Goal: Task Accomplishment & Management: Use online tool/utility

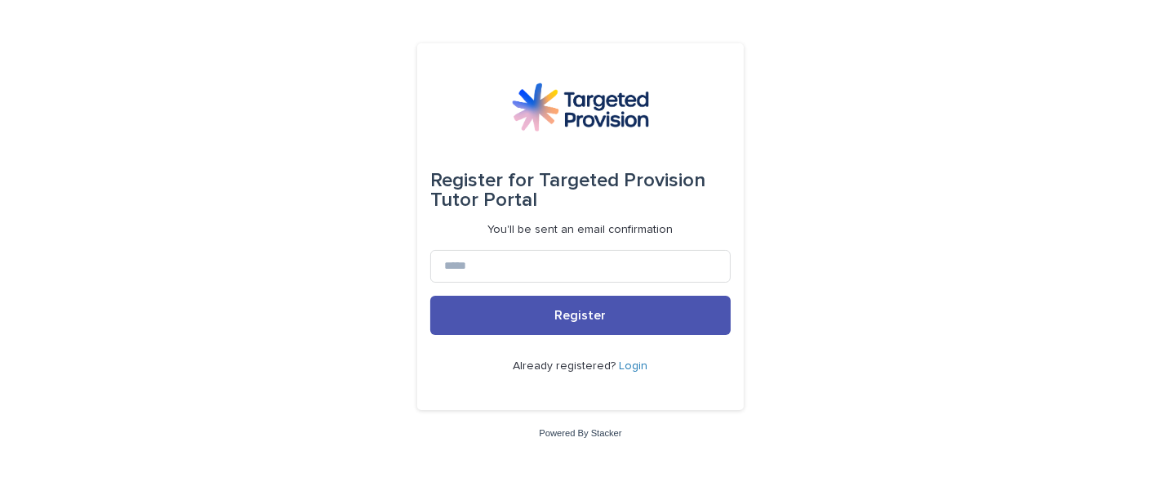
click at [641, 365] on link "Login" at bounding box center [634, 365] width 29 height 11
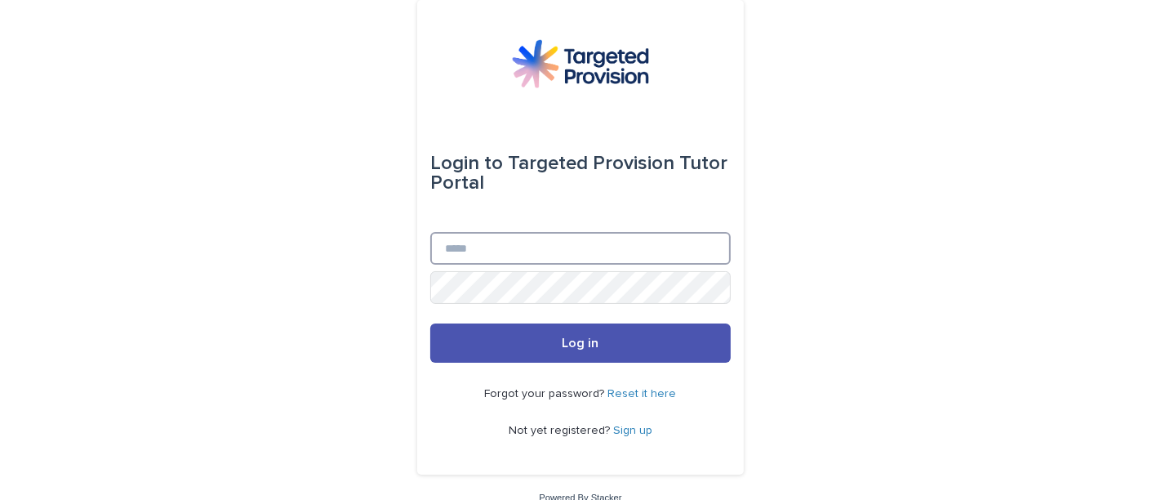
click at [584, 239] on input "Email" at bounding box center [580, 248] width 301 height 33
type input "**********"
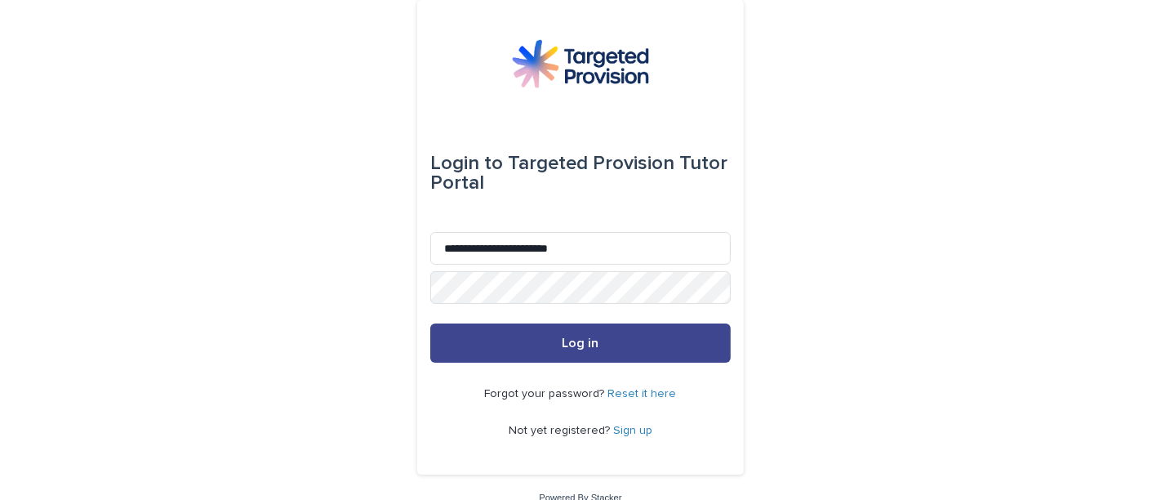
click at [578, 337] on span "Log in" at bounding box center [581, 343] width 37 height 13
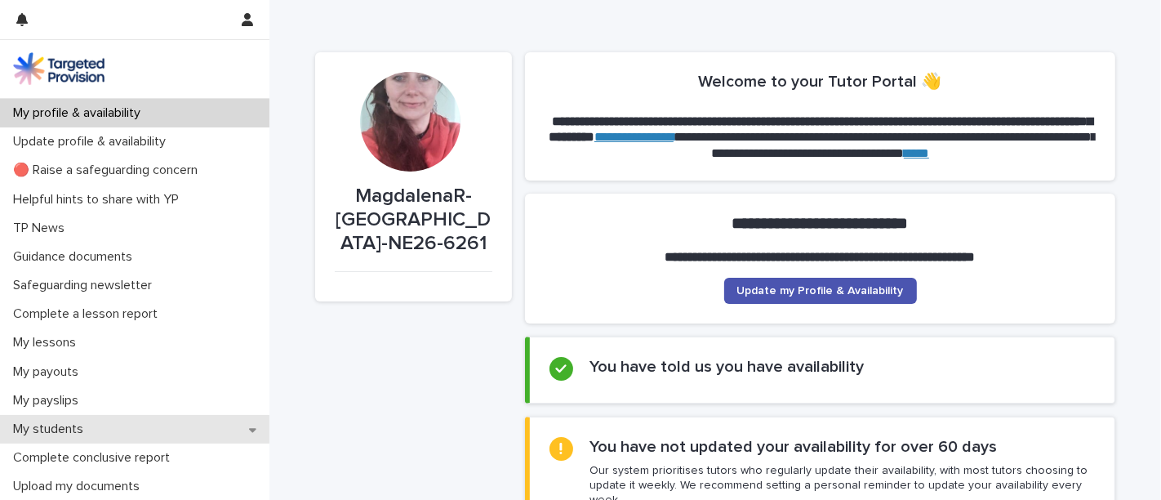
click at [54, 426] on p "My students" at bounding box center [52, 429] width 90 height 16
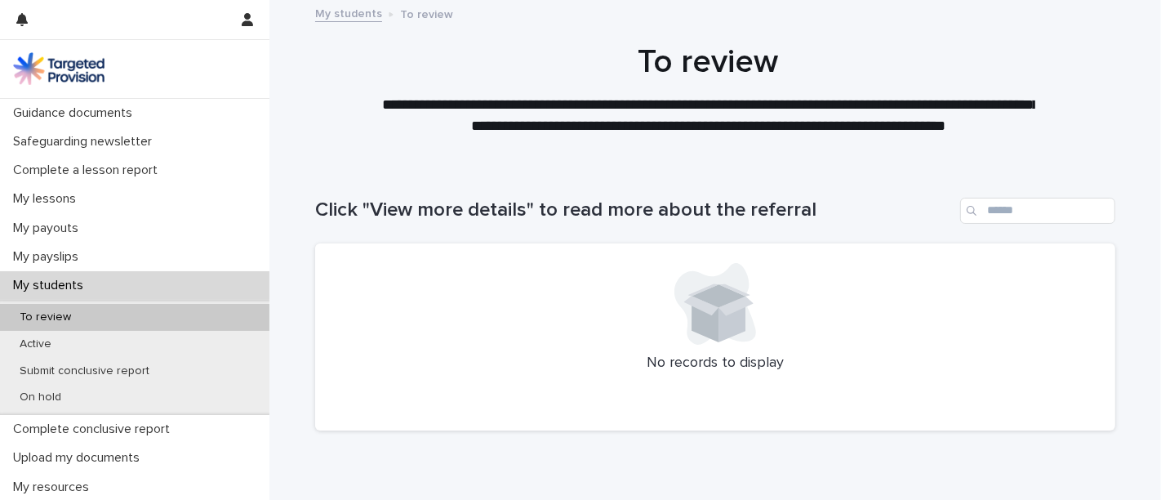
scroll to position [167, 0]
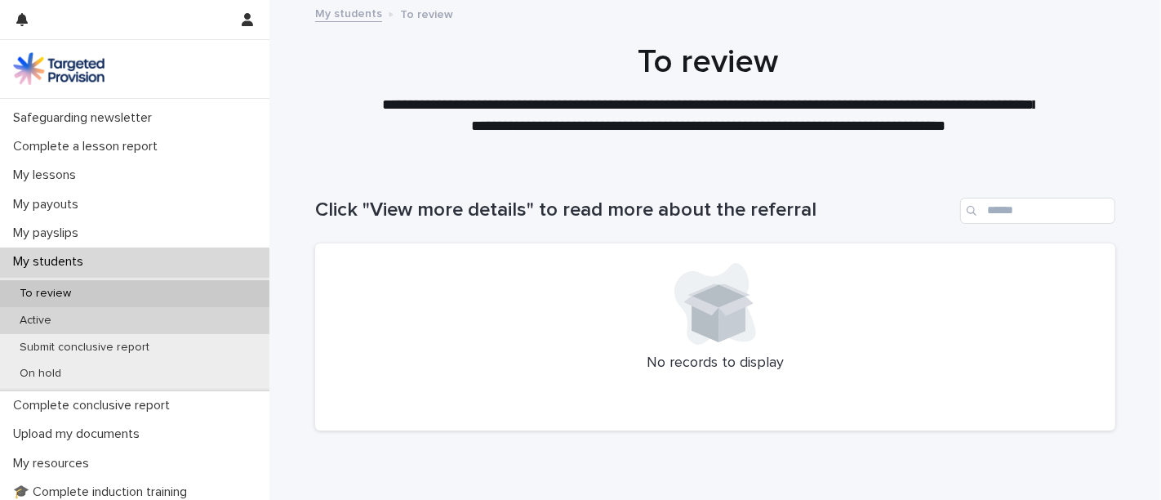
click at [112, 323] on div "Active" at bounding box center [135, 320] width 270 height 27
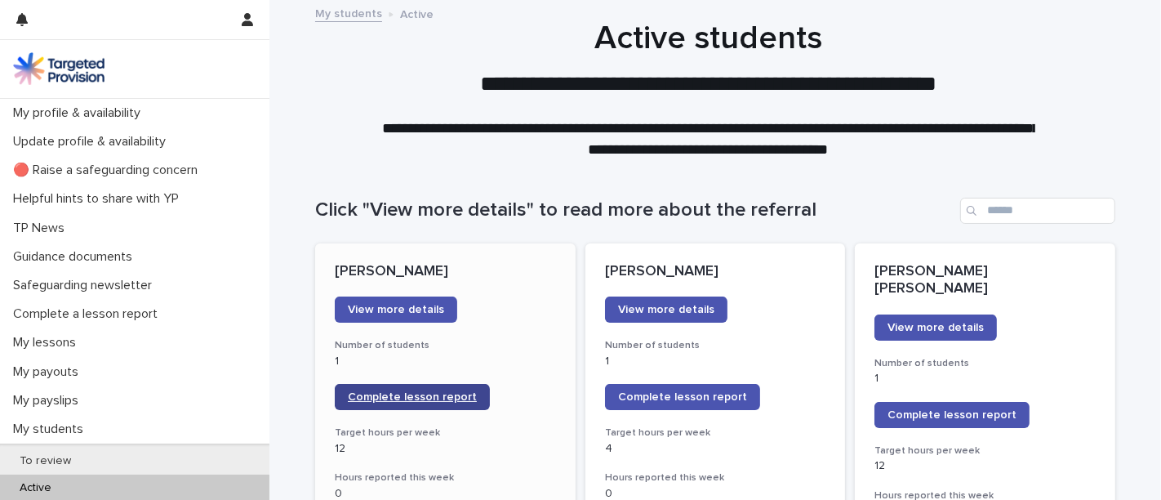
click at [403, 394] on span "Complete lesson report" at bounding box center [412, 396] width 129 height 11
